Goal: Information Seeking & Learning: Learn about a topic

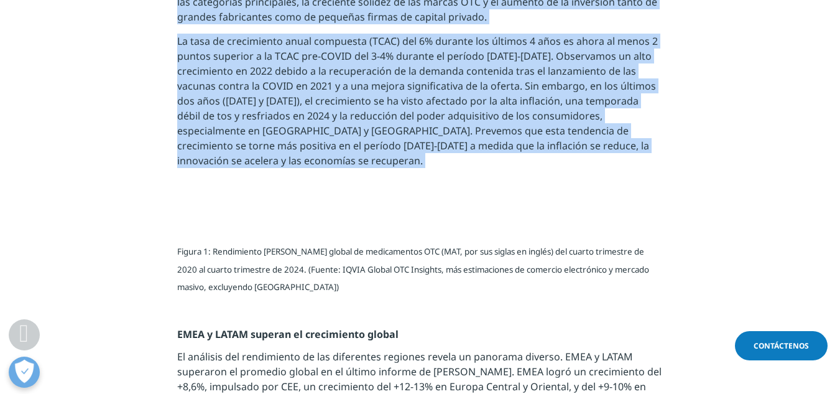
scroll to position [802, 0]
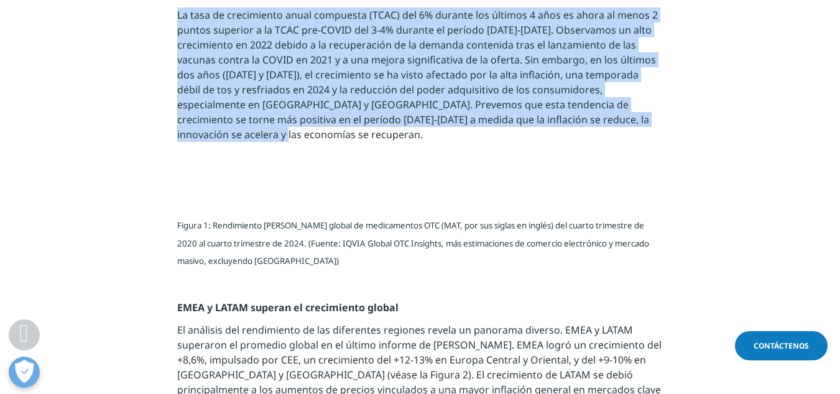
drag, startPoint x: 176, startPoint y: 49, endPoint x: 409, endPoint y: 162, distance: 258.7
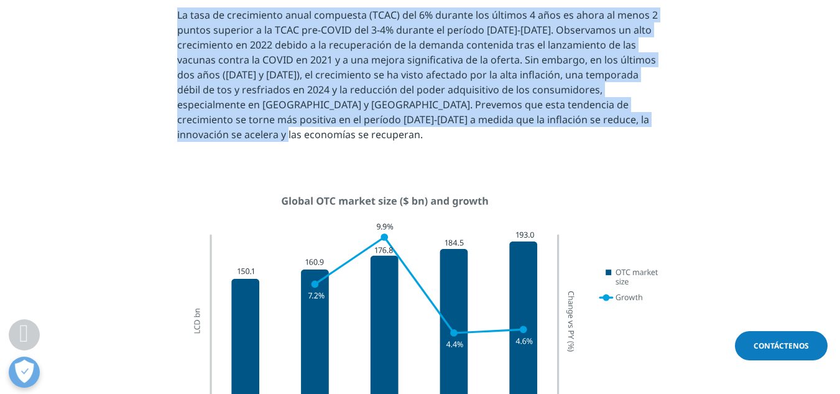
copy div "El mercado de medicamentos de venta libre (OTC) ha demostrado una notable resil…"
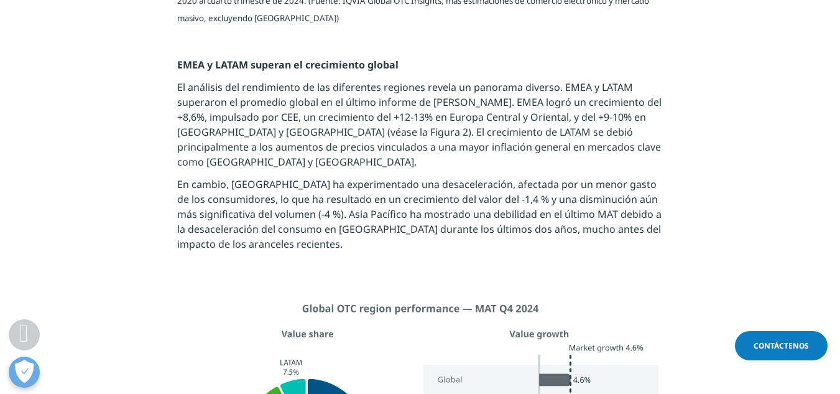
scroll to position [1317, 0]
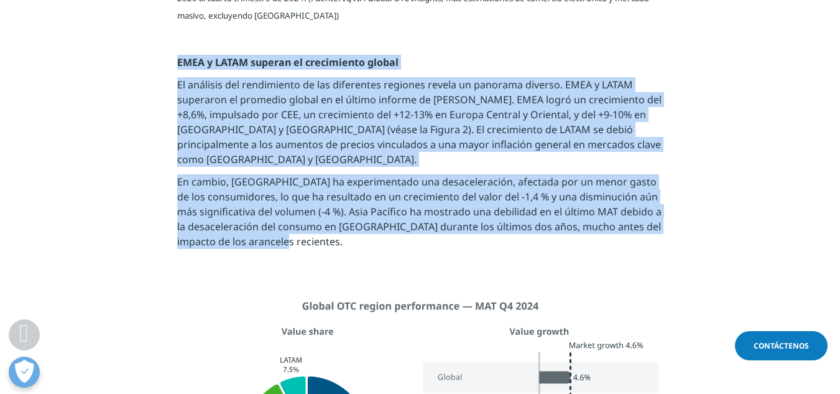
drag, startPoint x: 178, startPoint y: 85, endPoint x: 272, endPoint y: 251, distance: 191.6
click at [272, 251] on div "Figura 1: Rendimiento del mercado global de medicamentos OTC (MAT, por sus sigl…" at bounding box center [420, 118] width 486 height 277
copy div "EMEA y LATAM superan el crecimiento global El análisis del rendimiento de las d…"
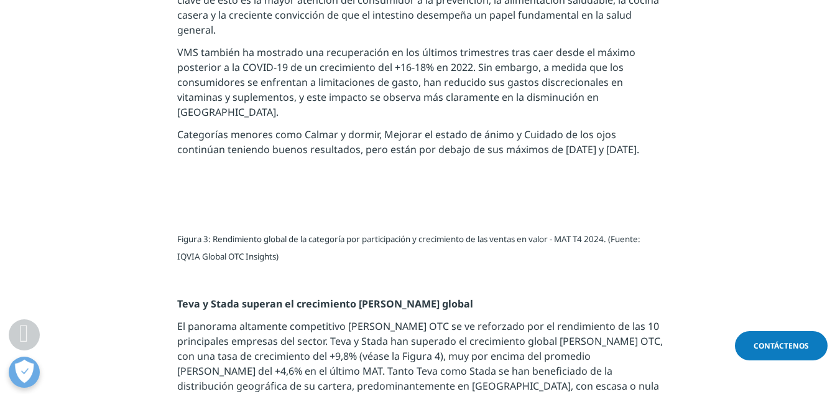
scroll to position [2088, 0]
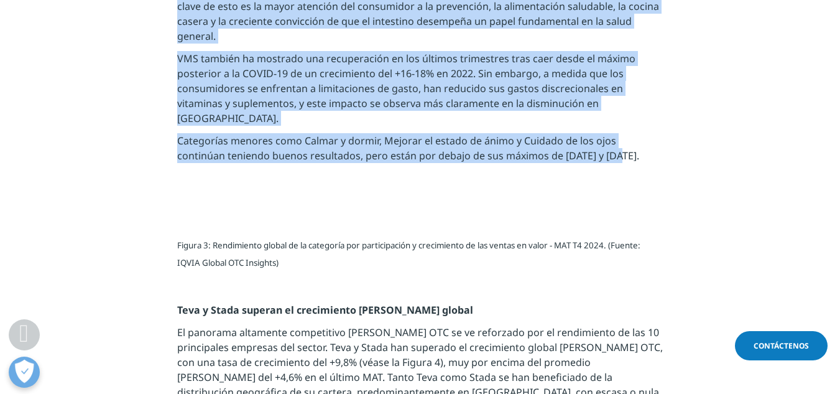
drag, startPoint x: 180, startPoint y: 154, endPoint x: 582, endPoint y: 167, distance: 402.0
copy div "Crecimiento sólido y continuo en todas las categorías En términos de desempeño …"
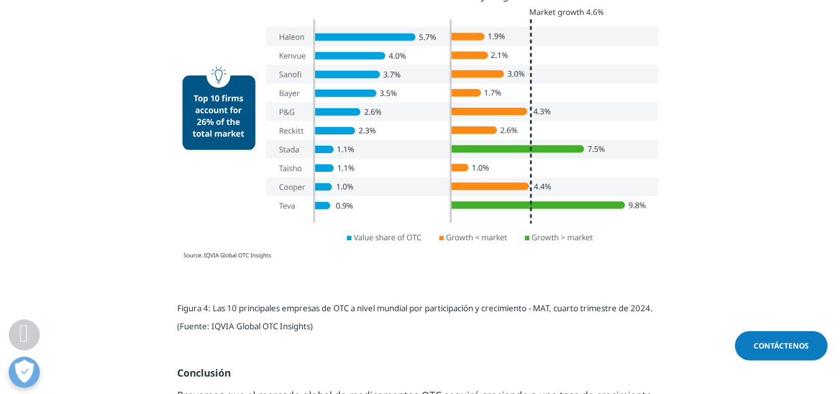
scroll to position [2649, 0]
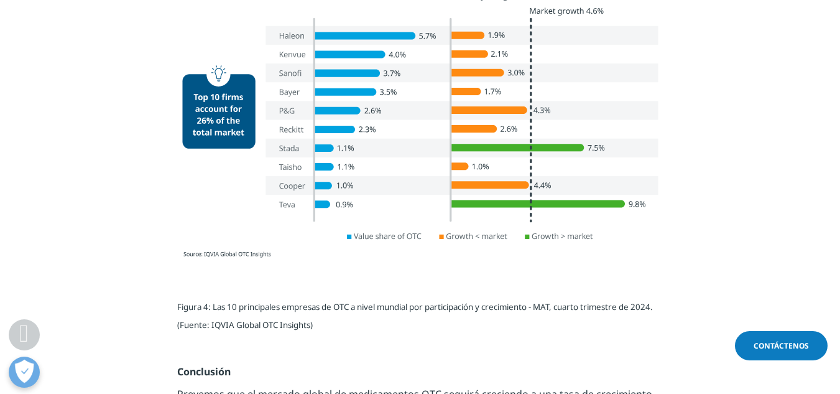
drag, startPoint x: 177, startPoint y: 59, endPoint x: 319, endPoint y: 200, distance: 200.1
copy div "Teva y Stada superan el crecimiento del mercado global El panorama altamente co…"
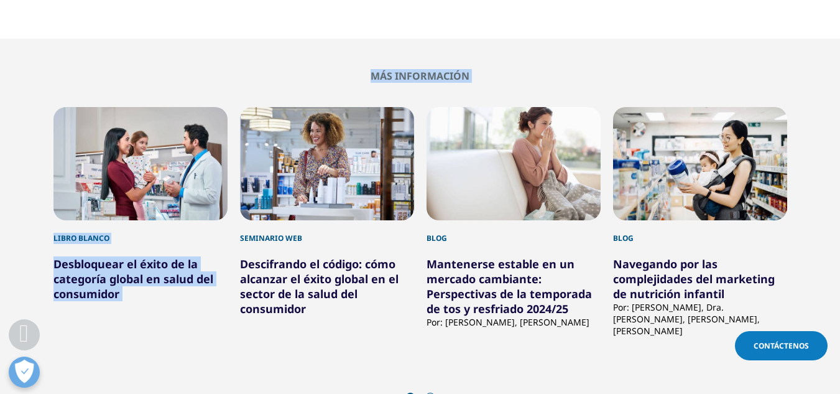
scroll to position [3775, 0]
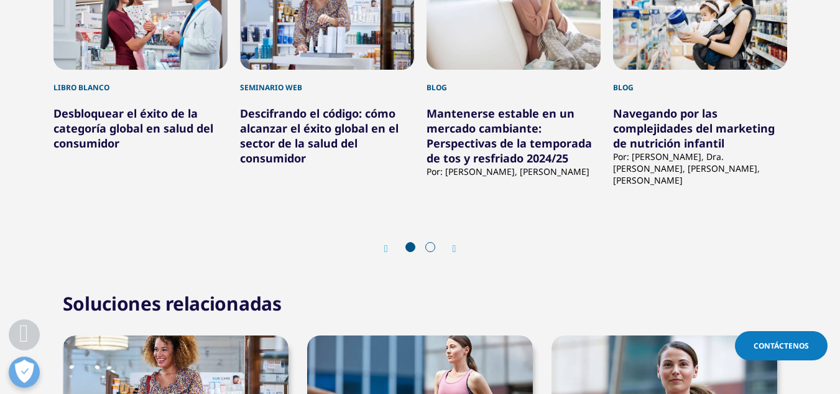
drag, startPoint x: 178, startPoint y: 152, endPoint x: 582, endPoint y: 99, distance: 407.2
copy div "Conclusión Prevemos que el mercado global de medicamentos OTC seguirá creciendo…"
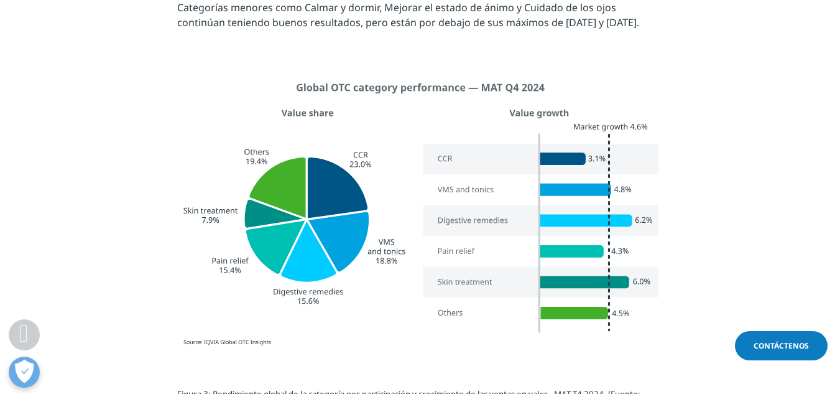
scroll to position [2221, 0]
